Goal: Information Seeking & Learning: Learn about a topic

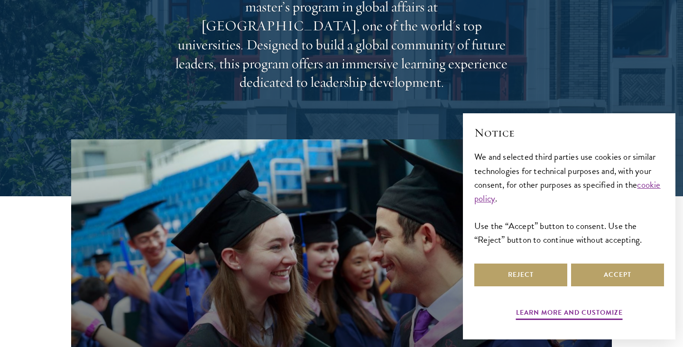
scroll to position [255, 0]
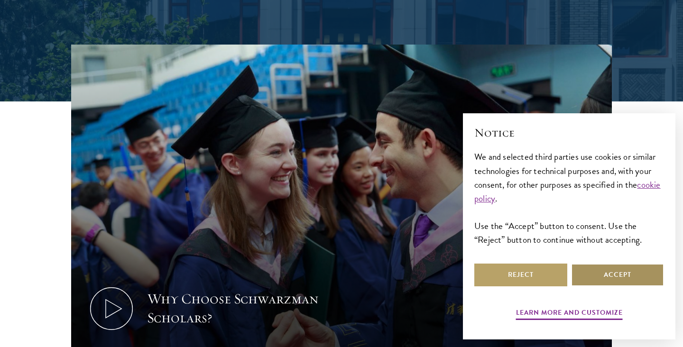
click at [620, 277] on button "Accept" at bounding box center [617, 275] width 93 height 23
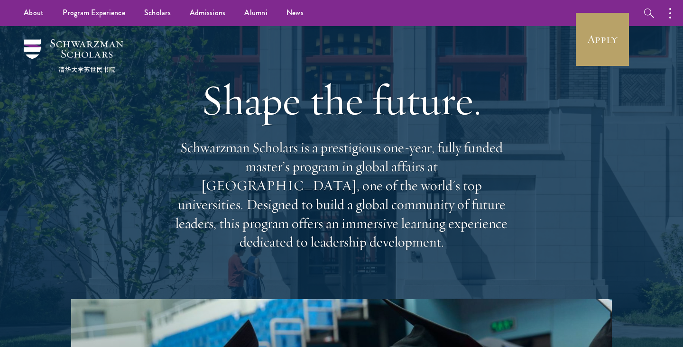
scroll to position [0, 0]
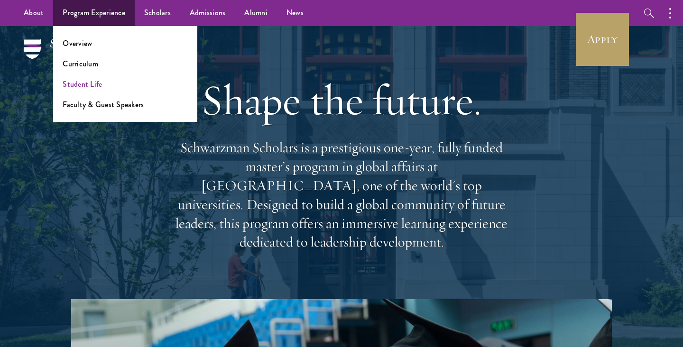
click at [76, 84] on link "Student Life" at bounding box center [82, 84] width 39 height 11
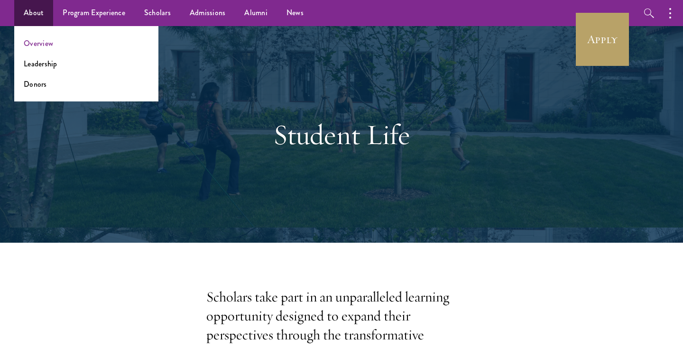
click at [32, 43] on link "Overview" at bounding box center [38, 43] width 29 height 11
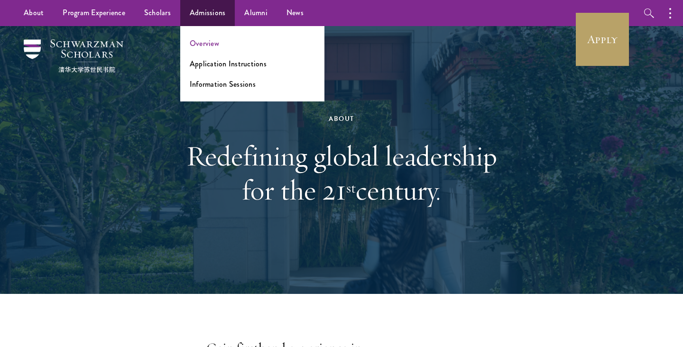
click at [202, 46] on link "Overview" at bounding box center [204, 43] width 29 height 11
